Goal: Complete application form

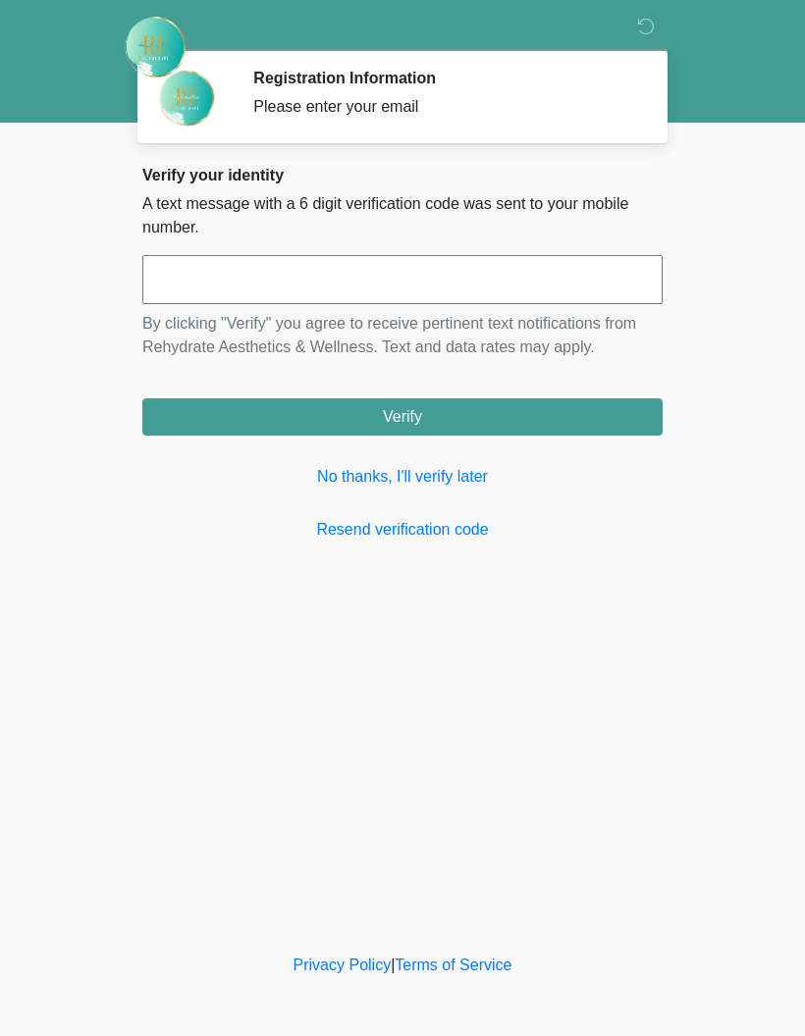
click at [405, 291] on input "text" at bounding box center [402, 279] width 520 height 49
type input "******"
click at [431, 426] on button "Verify" at bounding box center [402, 416] width 520 height 37
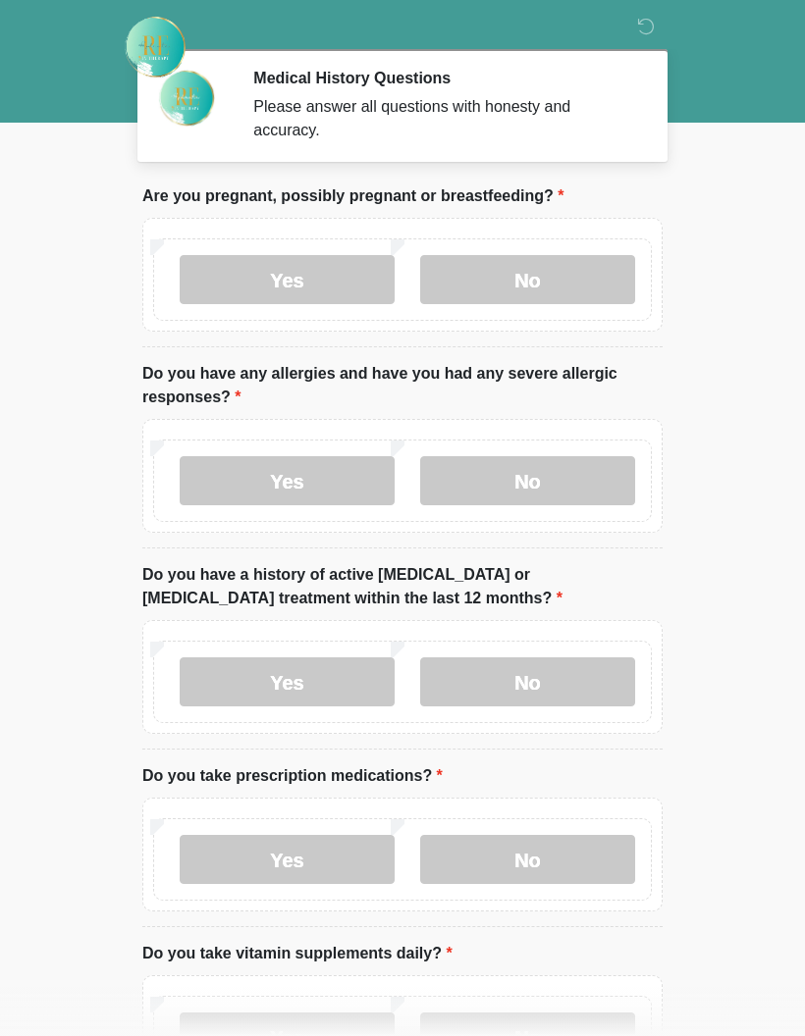
click at [547, 293] on label "No" at bounding box center [527, 279] width 215 height 49
click at [273, 470] on label "Yes" at bounding box center [287, 480] width 215 height 49
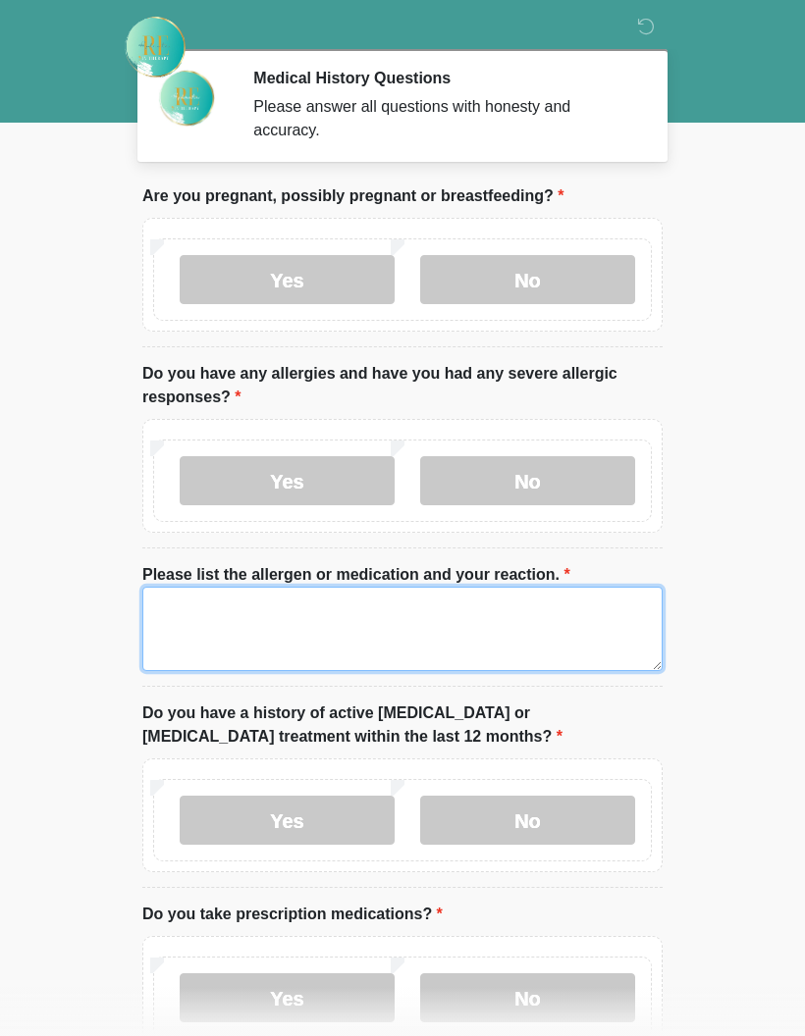
click at [366, 620] on textarea "Please list the allergen or medication and your reaction." at bounding box center [402, 629] width 520 height 84
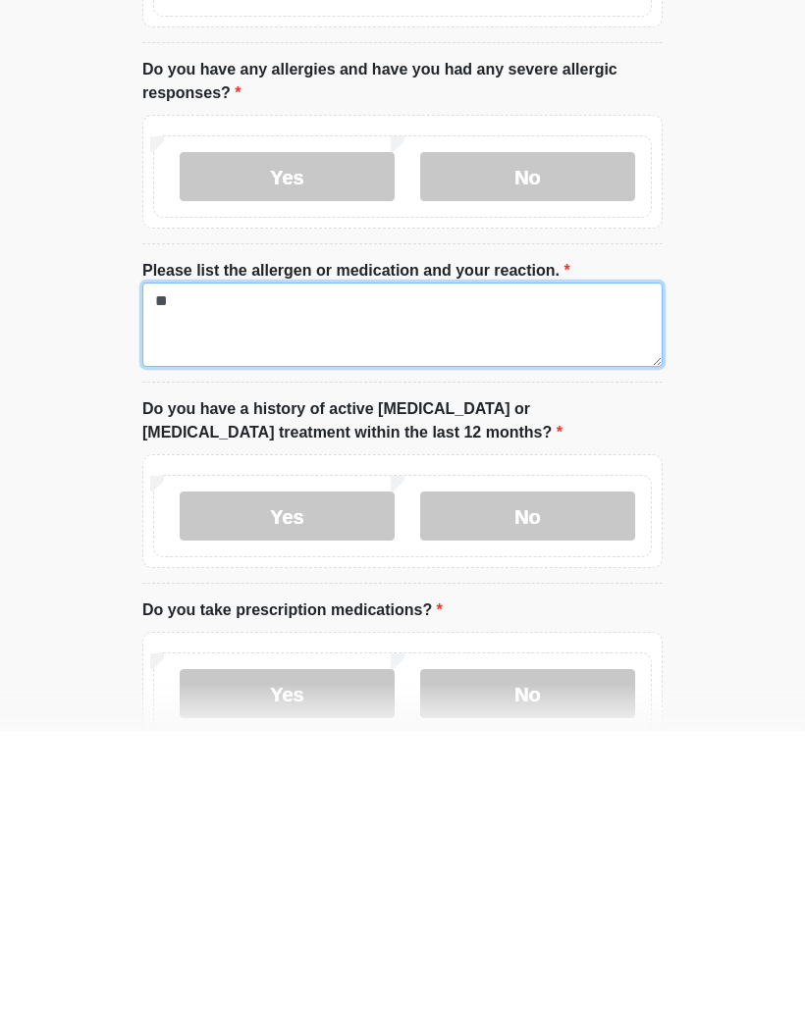
type textarea "*"
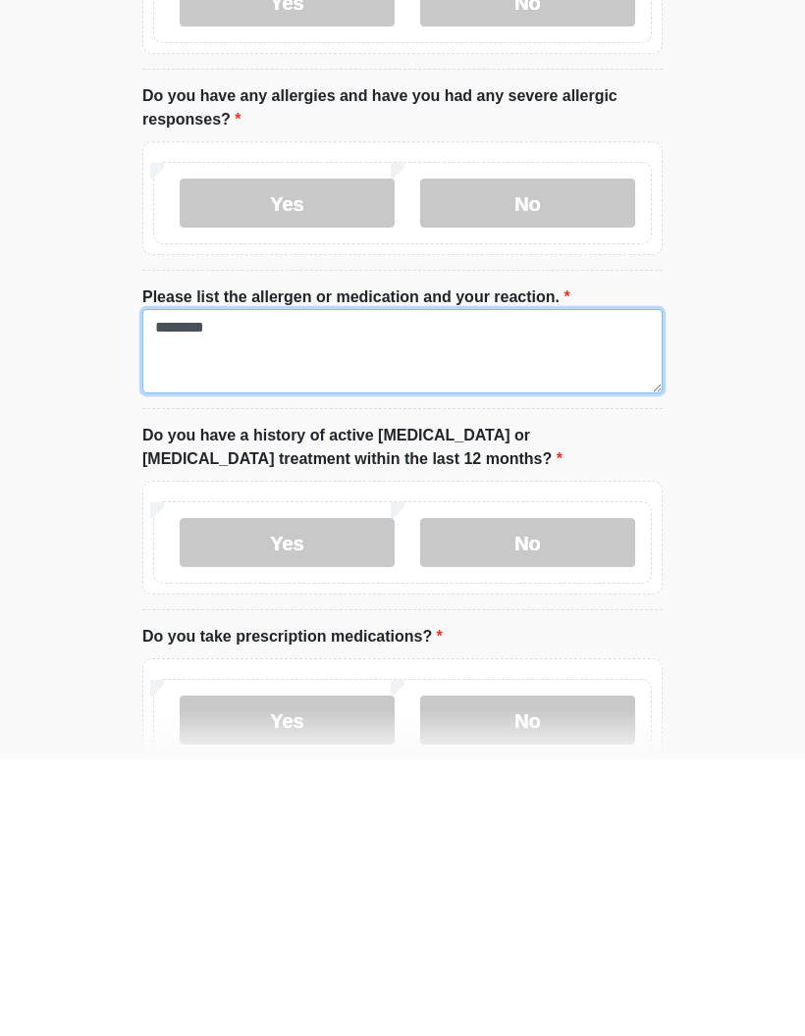
type textarea "*******"
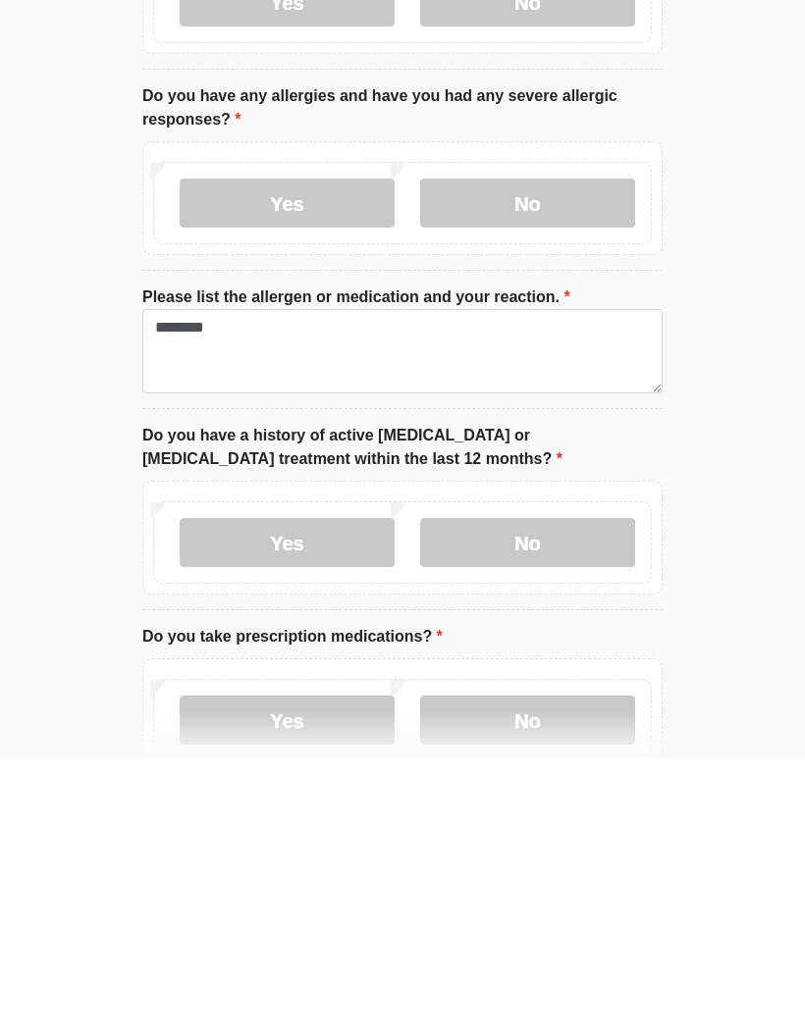
click at [543, 796] on label "No" at bounding box center [527, 820] width 215 height 49
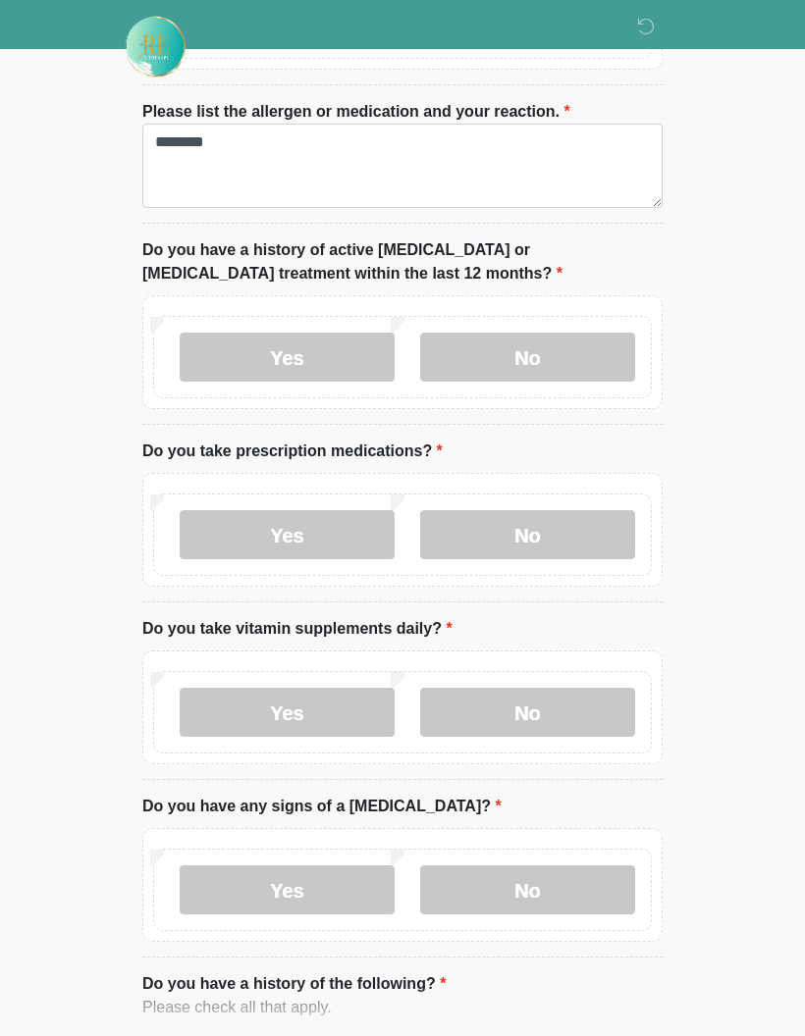
scroll to position [485, 0]
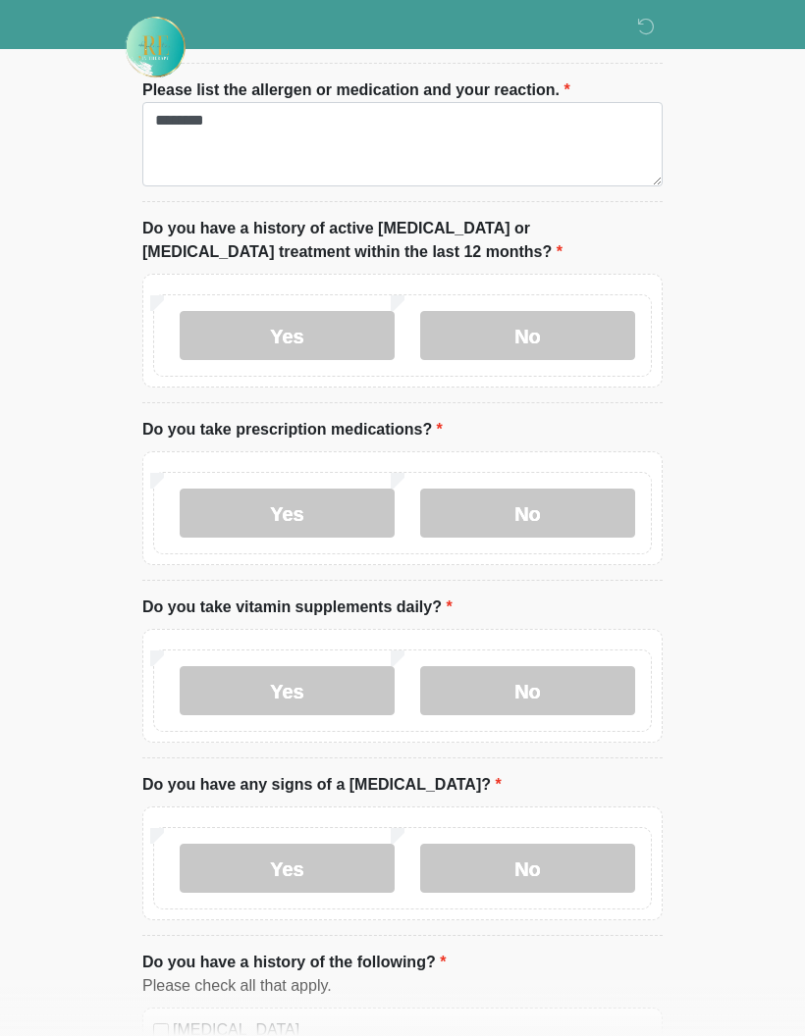
click at [558, 529] on label "No" at bounding box center [527, 513] width 215 height 49
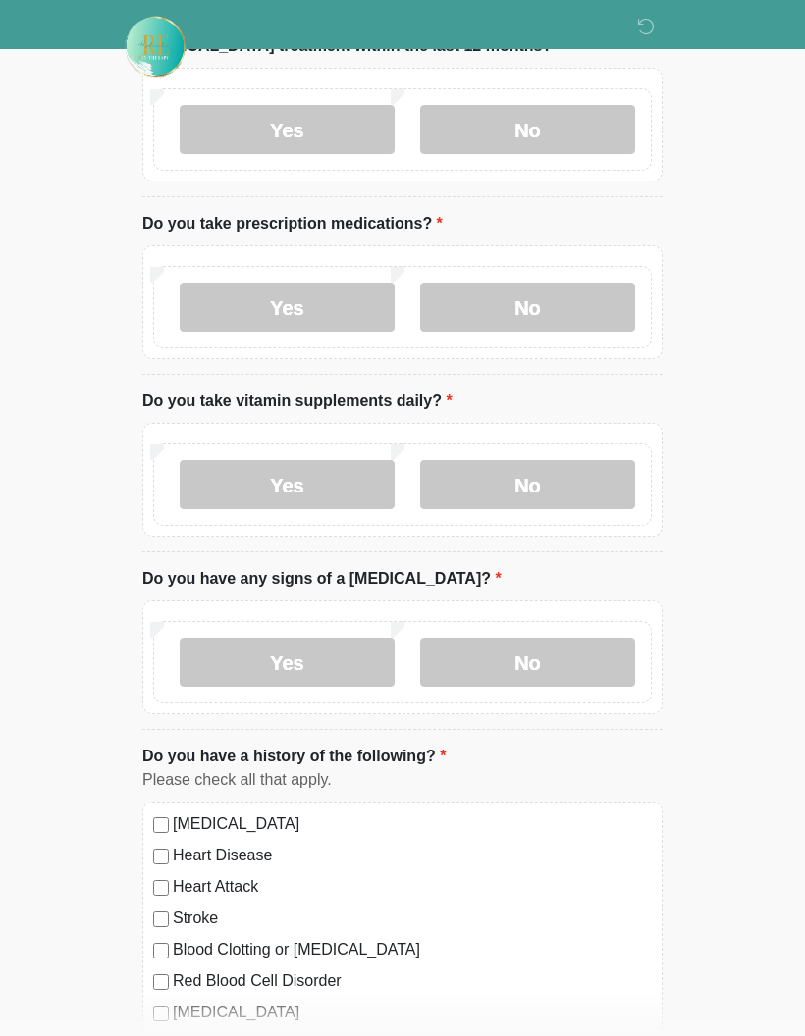
scroll to position [691, 0]
click at [309, 500] on label "Yes" at bounding box center [287, 484] width 215 height 49
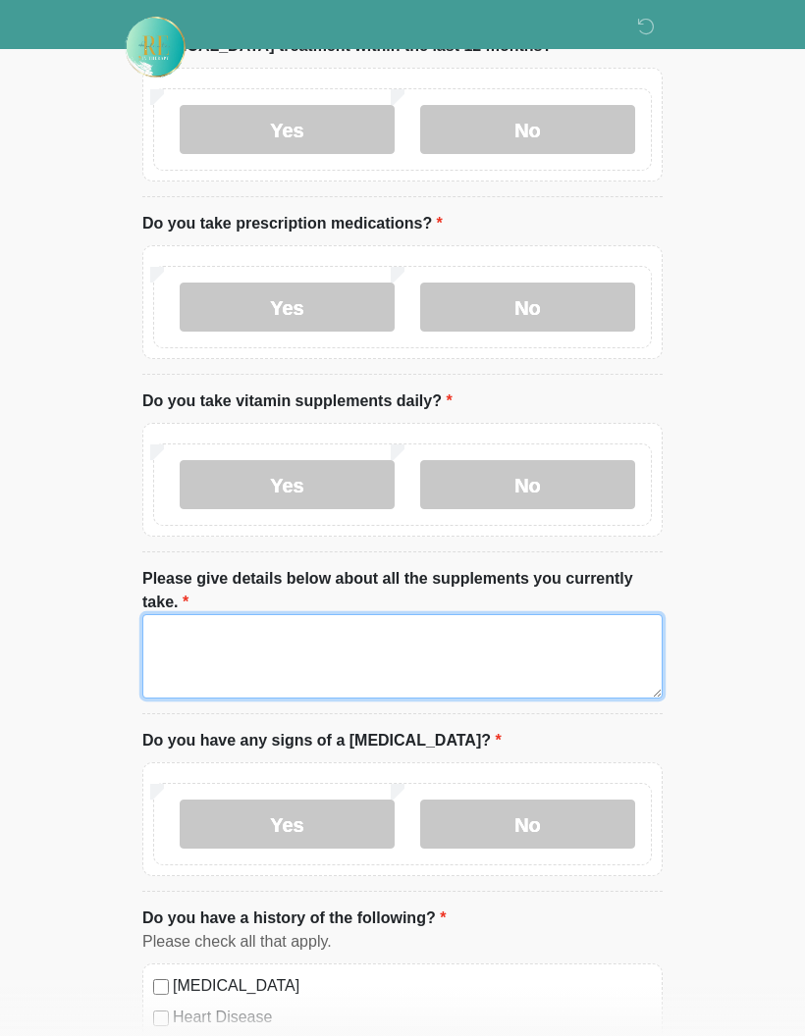
click at [499, 659] on textarea "Please give details below about all the supplements you currently take." at bounding box center [402, 656] width 520 height 84
type textarea "*"
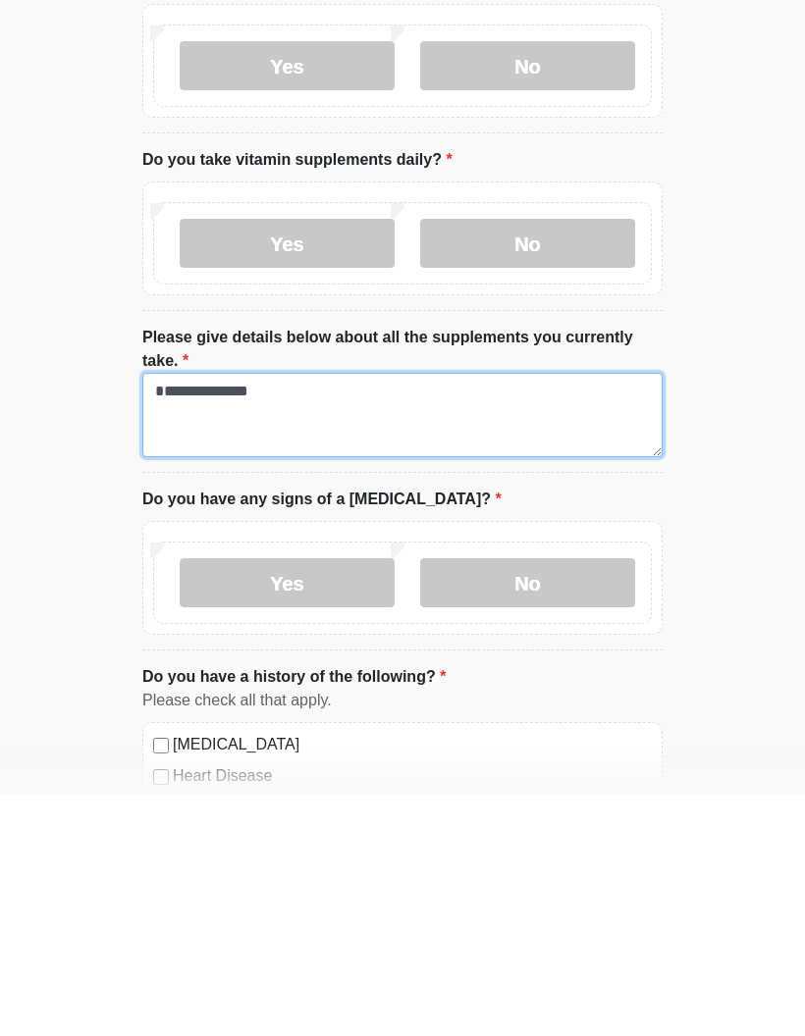
type textarea "**********"
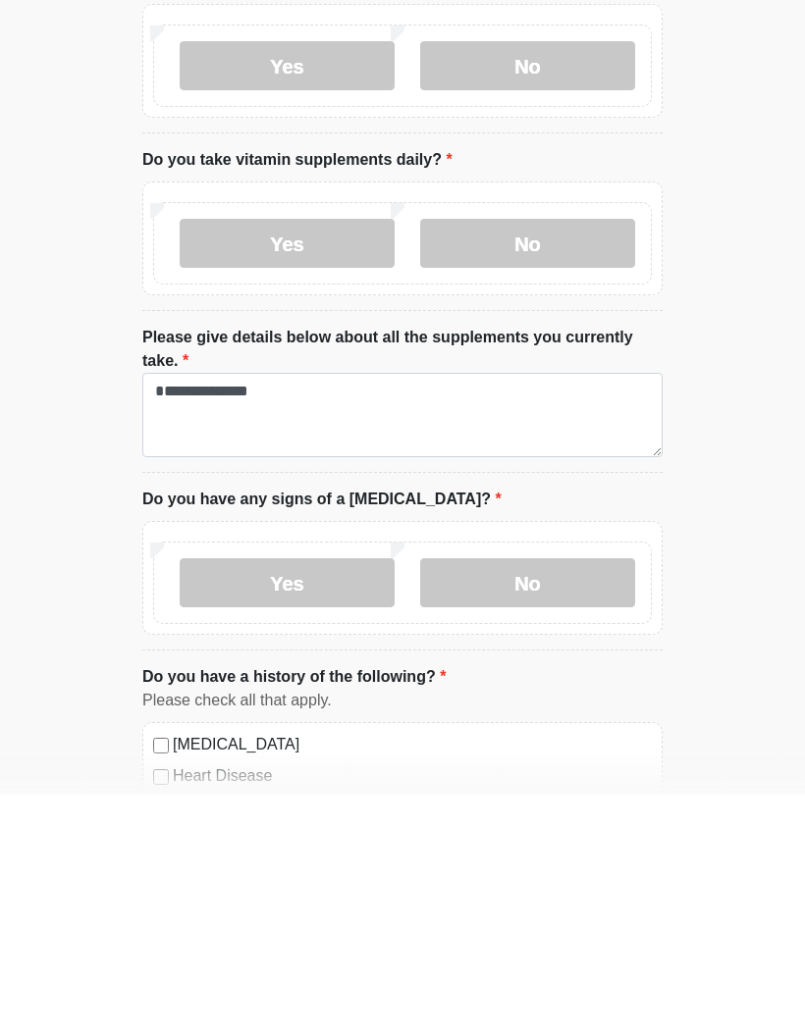
click at [570, 800] on label "No" at bounding box center [527, 824] width 215 height 49
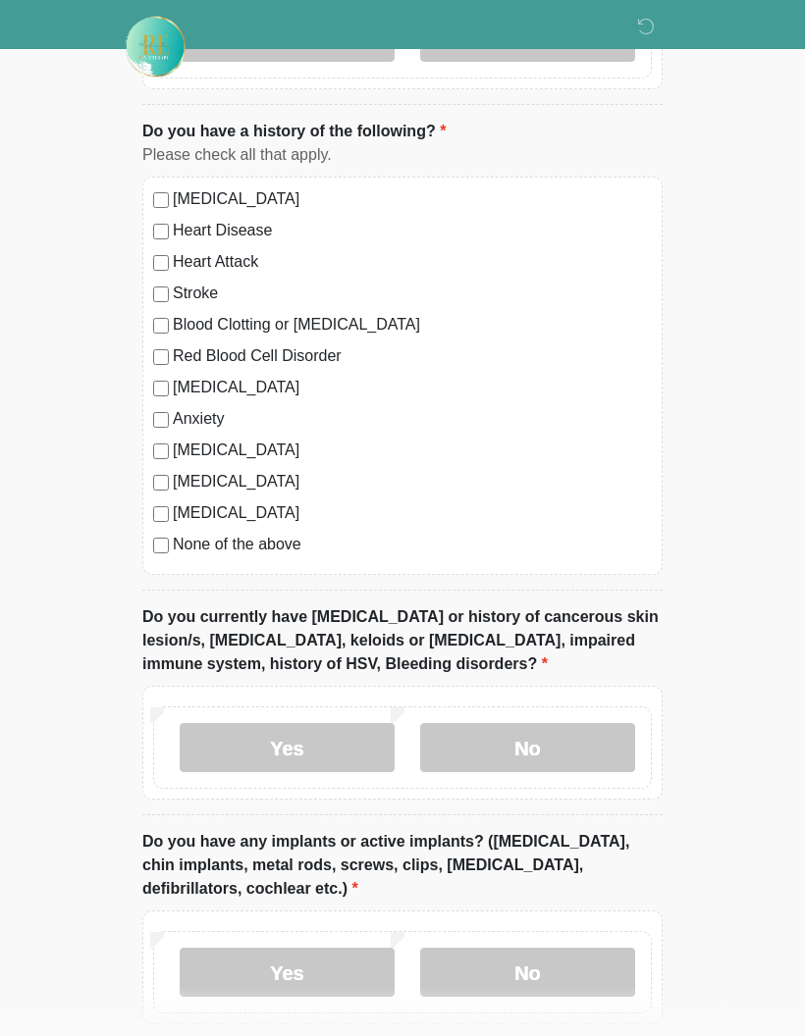
scroll to position [1480, 0]
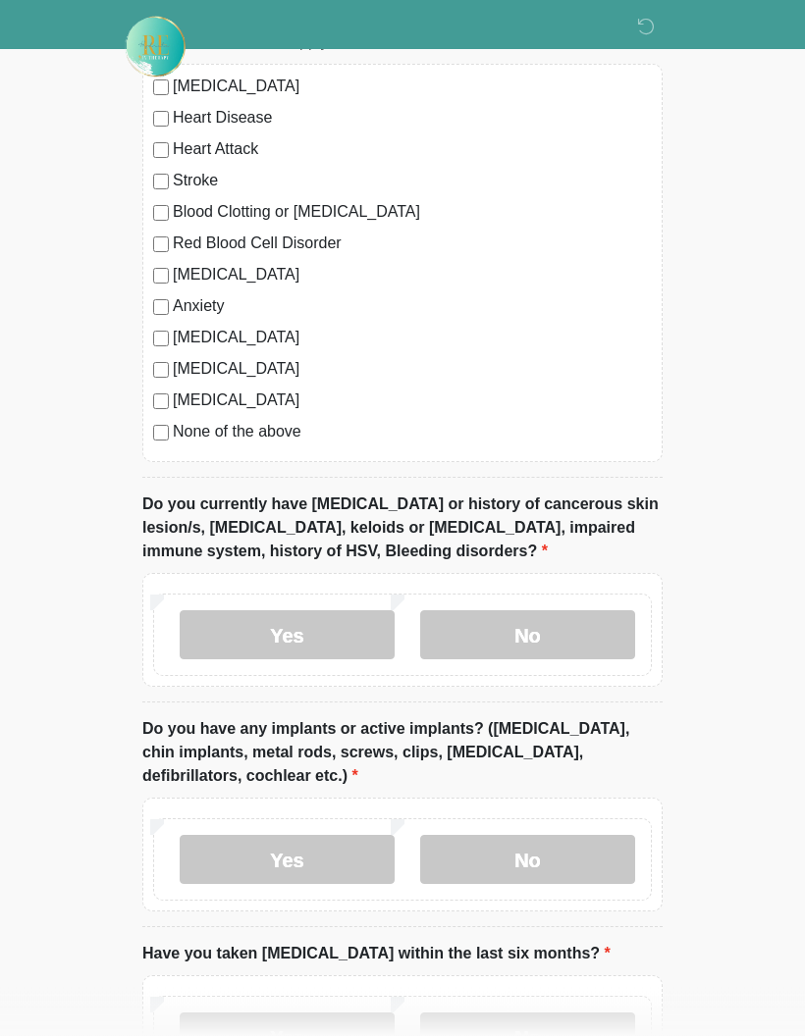
click at [546, 631] on label "No" at bounding box center [527, 635] width 215 height 49
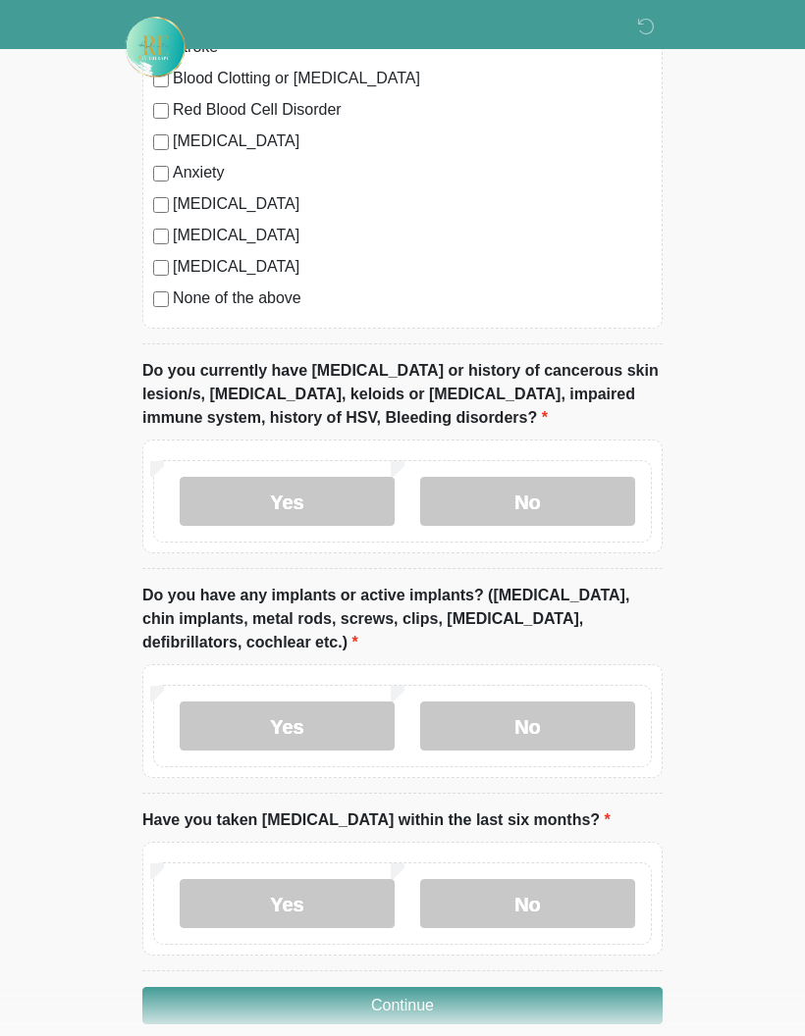
scroll to position [1734, 0]
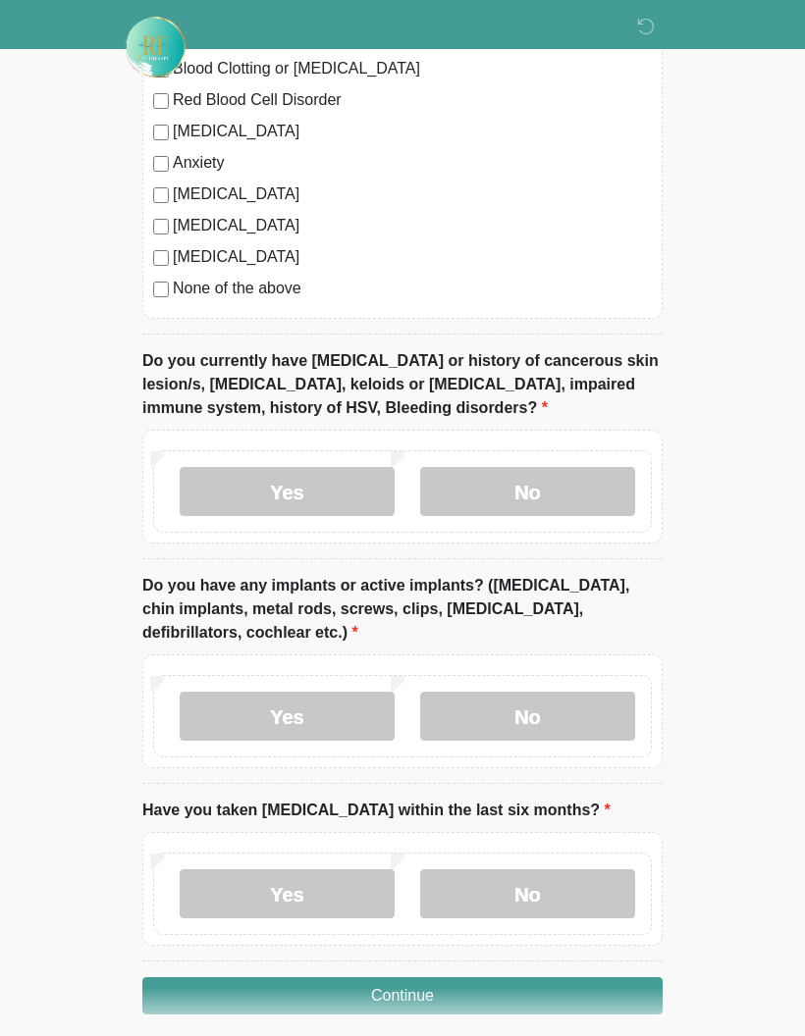
click at [563, 717] on label "No" at bounding box center [527, 716] width 215 height 49
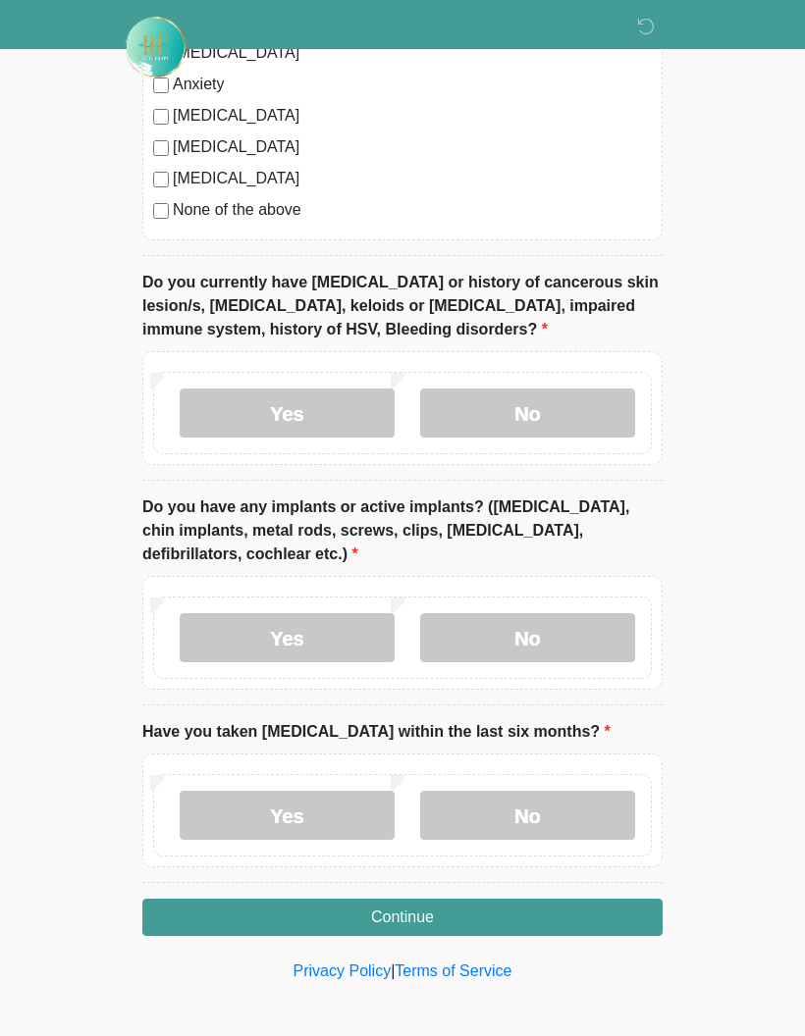
click at [536, 824] on label "No" at bounding box center [527, 815] width 215 height 49
click at [457, 922] on button "Continue" at bounding box center [402, 917] width 520 height 37
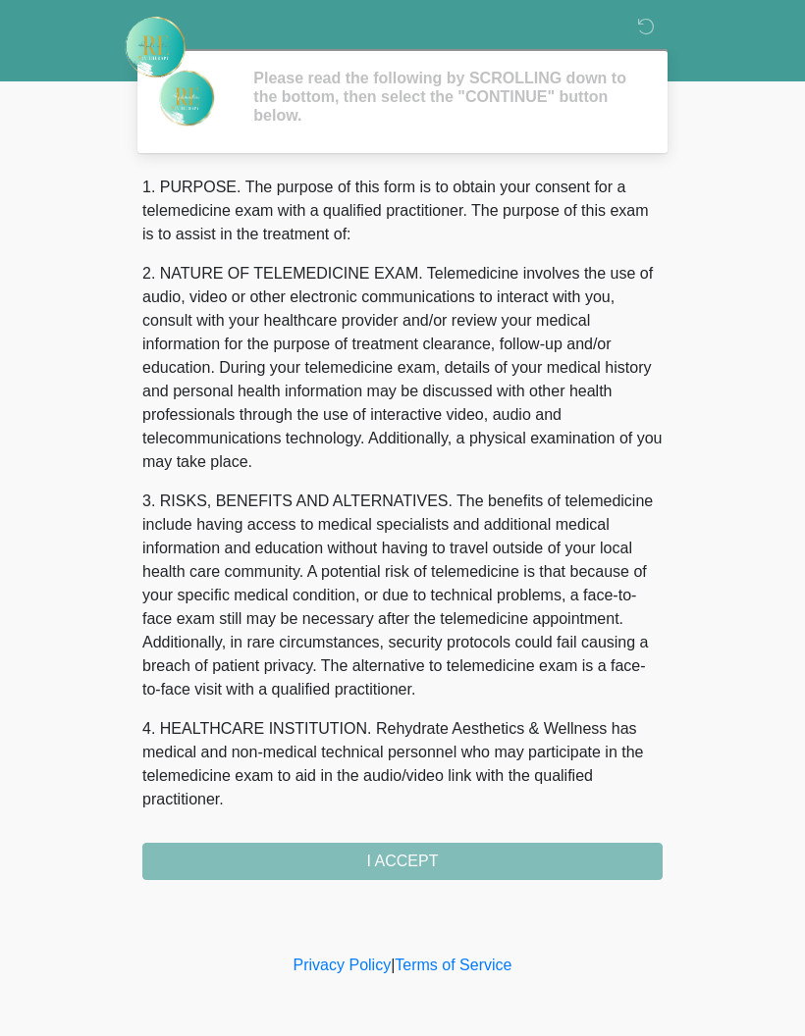
scroll to position [0, 0]
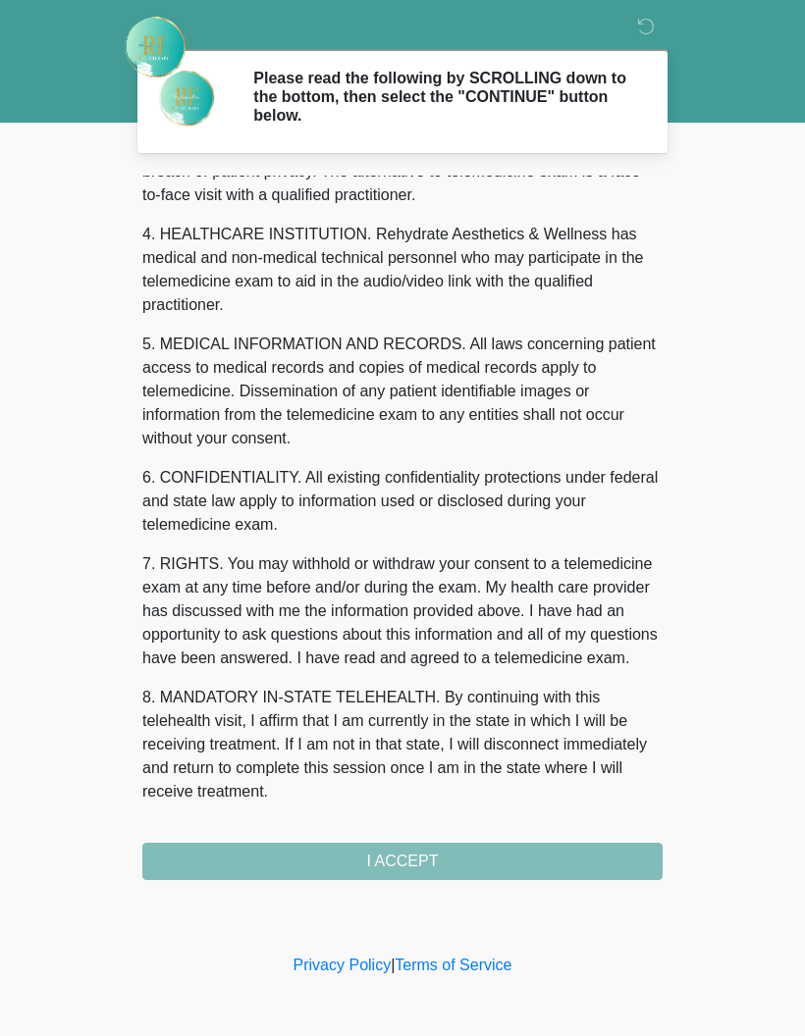
click at [391, 880] on div "‎ ‎ Please read the following by SCROLLING down to the bottom, then select the …" at bounding box center [402, 475] width 589 height 911
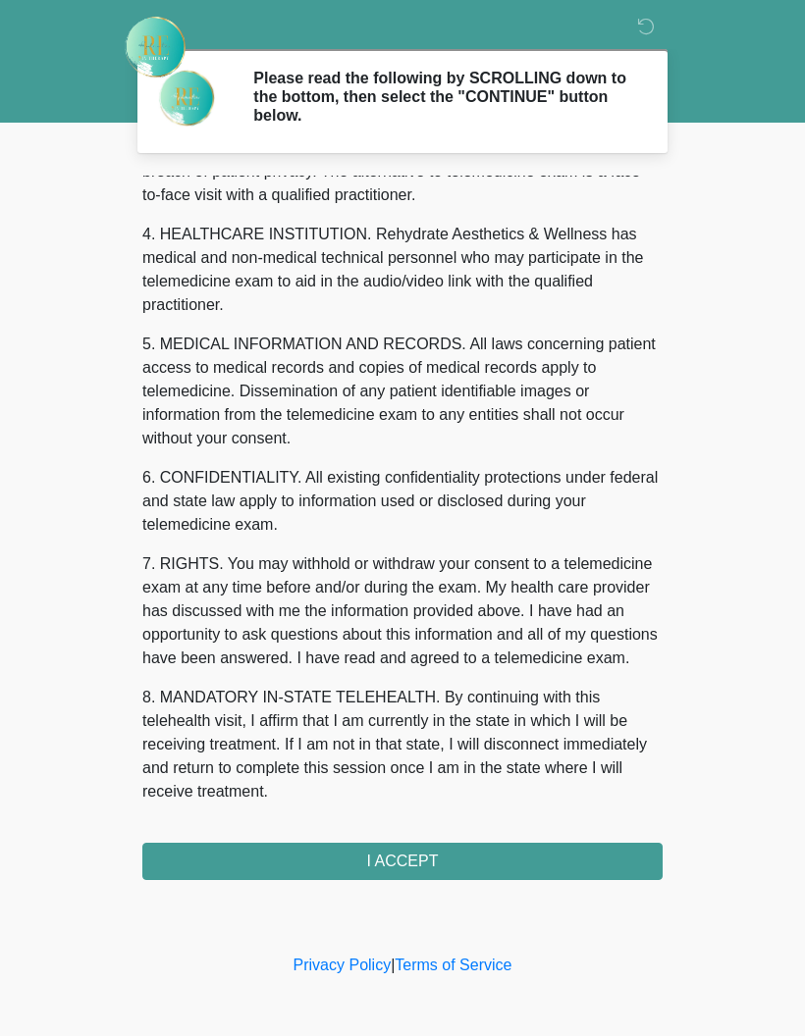
click at [443, 874] on button "I ACCEPT" at bounding box center [402, 861] width 520 height 37
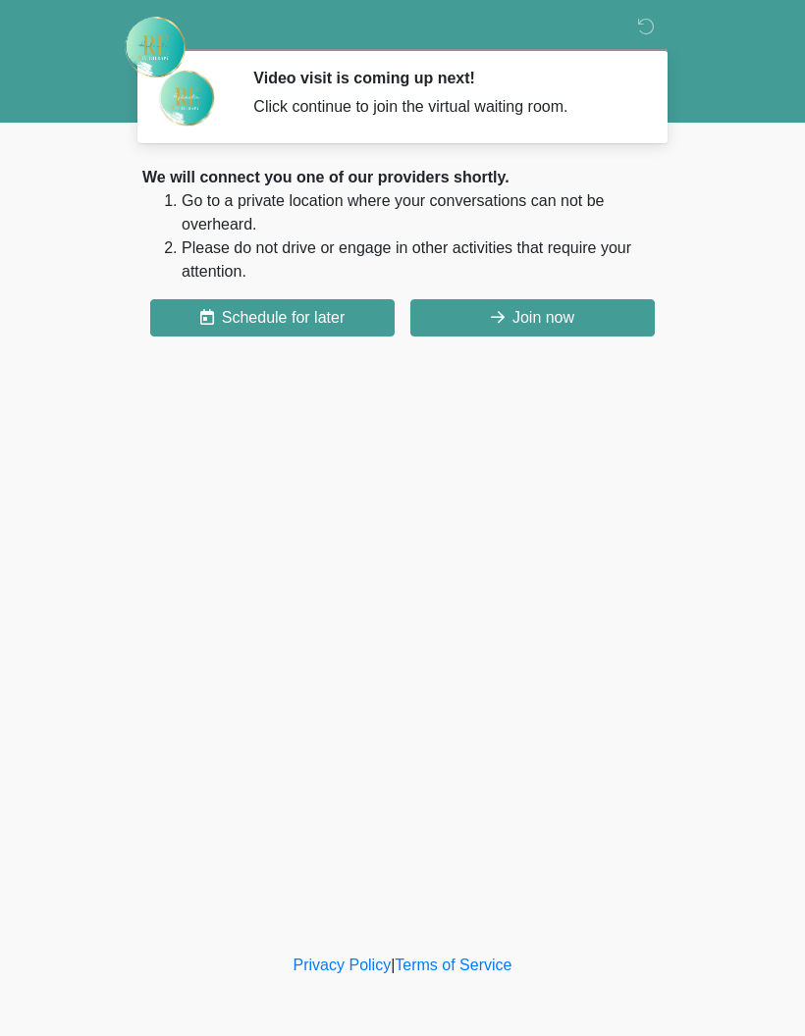
click at [516, 333] on button "Join now" at bounding box center [532, 317] width 244 height 37
